Goal: Find specific page/section: Find specific page/section

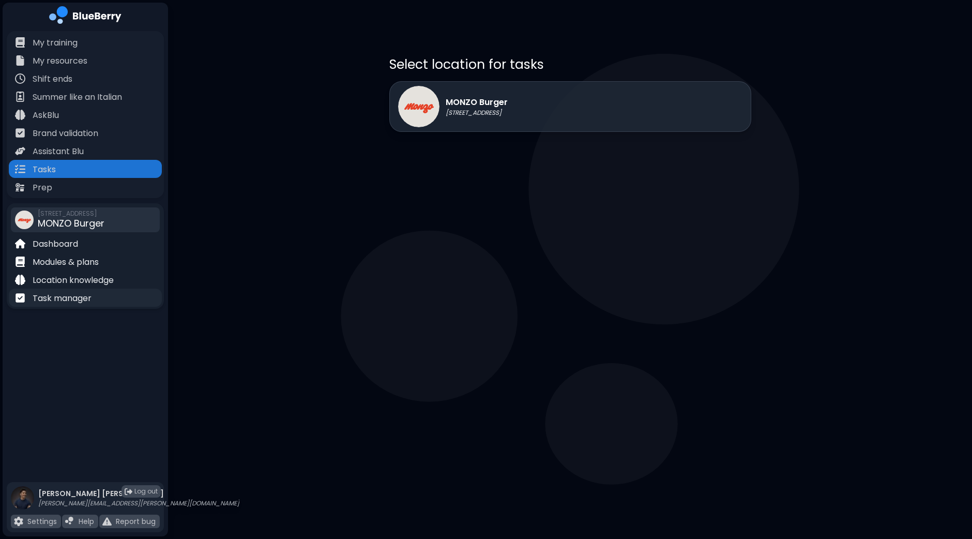
click at [82, 302] on p "Task manager" at bounding box center [62, 298] width 59 height 12
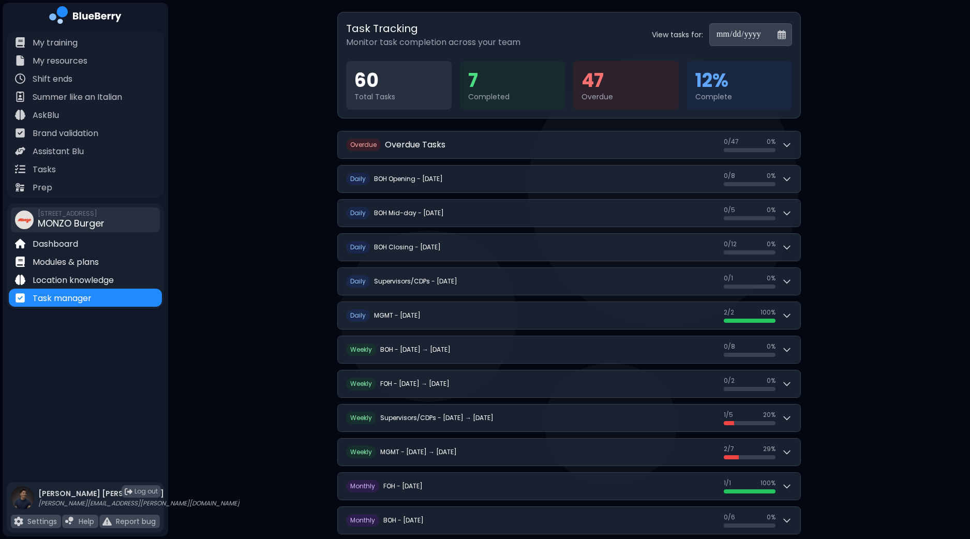
scroll to position [74, 0]
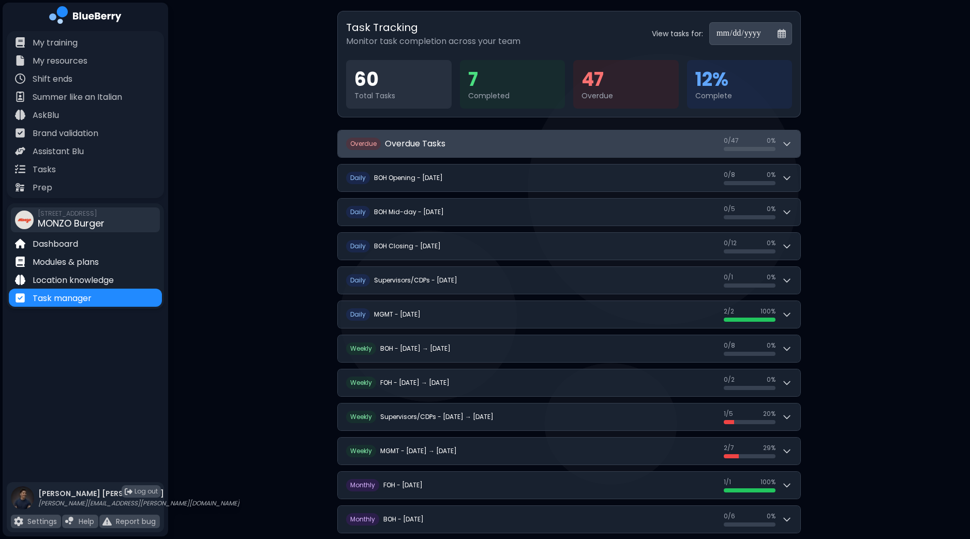
click at [790, 141] on icon at bounding box center [786, 144] width 10 height 10
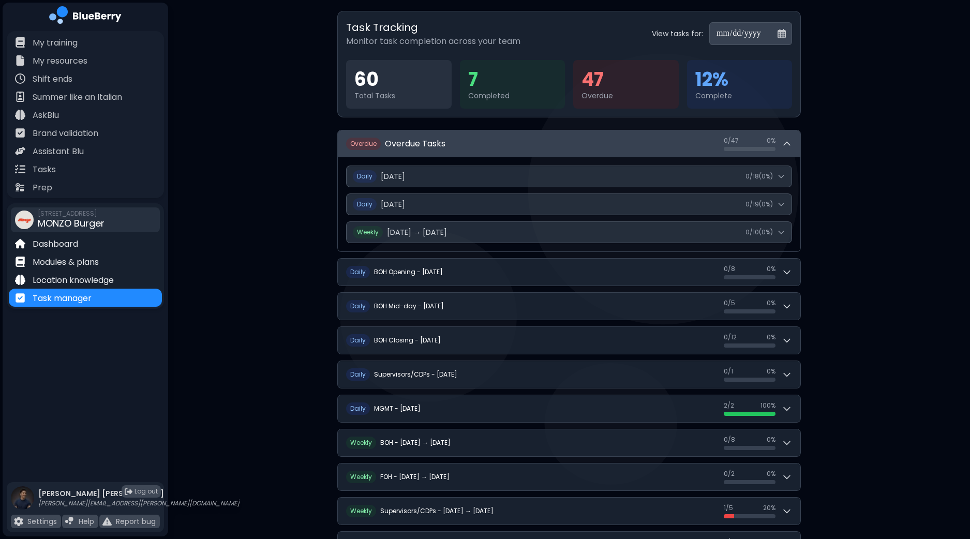
click at [786, 137] on div "0 / 47 0 / 47 0 %" at bounding box center [757, 144] width 68 height 14
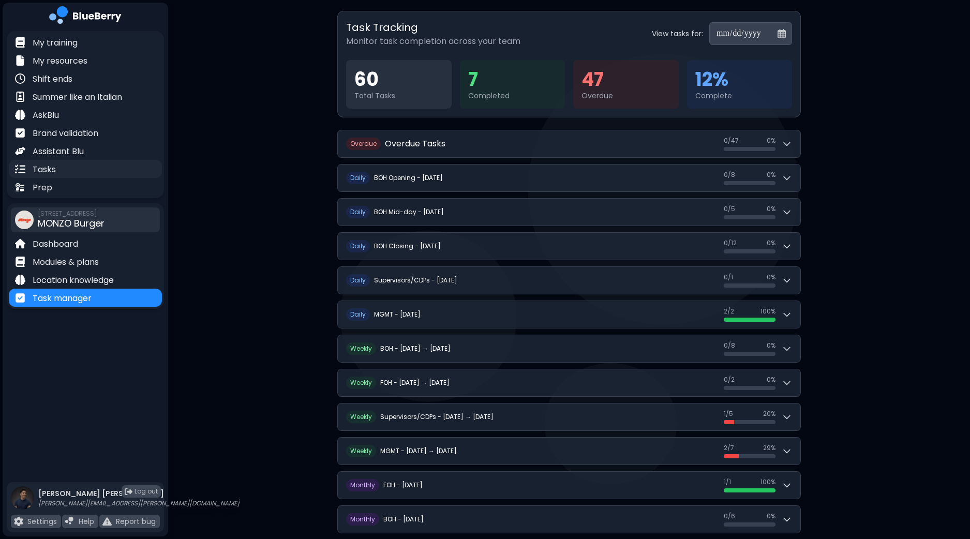
click at [65, 165] on div "Tasks" at bounding box center [85, 169] width 153 height 18
